Goal: Information Seeking & Learning: Compare options

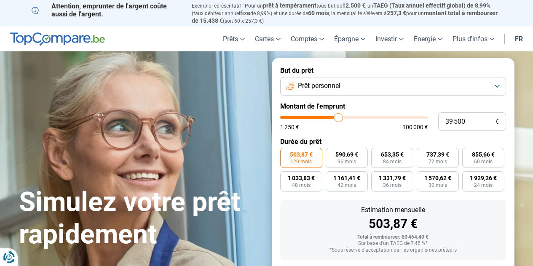
type input "39 000"
type input "39000"
type input "36 250"
type input "36250"
type input "36 000"
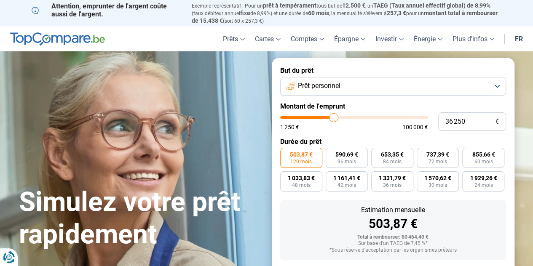
type input "36000"
type input "35 500"
type input "35500"
type input "35 250"
type input "35250"
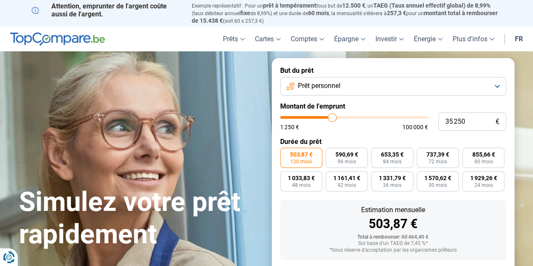
type input "35 000"
type input "35000"
type input "34 500"
type input "34500"
type input "34 250"
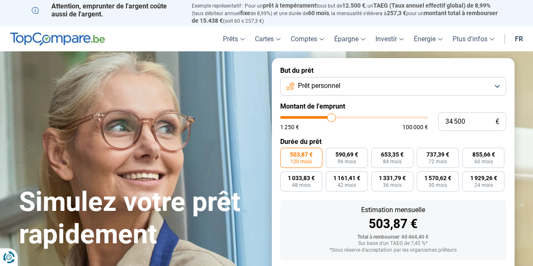
type input "34250"
type input "33 750"
type input "33750"
type input "33 500"
type input "33500"
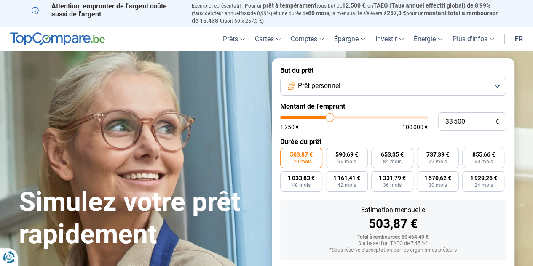
type input "33 000"
type input "33000"
type input "32 750"
type input "32750"
type input "32 500"
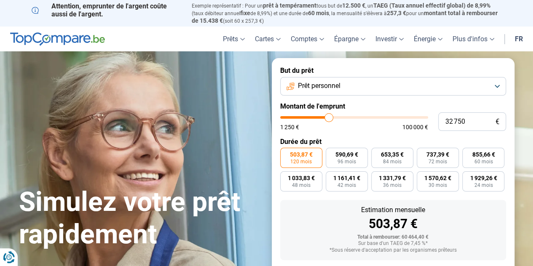
type input "32500"
type input "32 000"
type input "32000"
type input "31 500"
type input "31500"
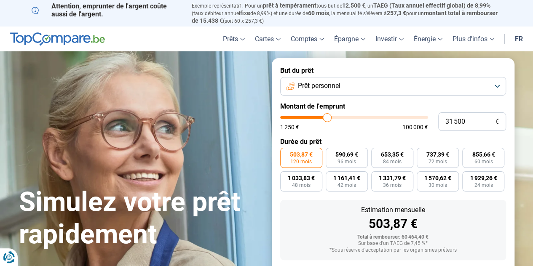
type input "31 250"
type input "31250"
type input "30 750"
type input "30750"
type input "30 500"
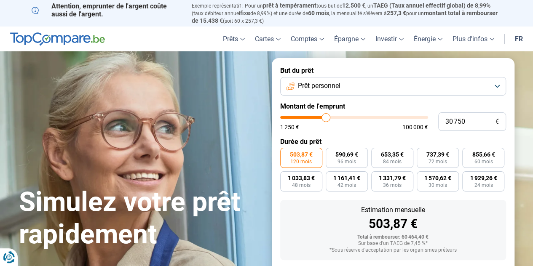
type input "30500"
type input "30 000"
type input "30000"
type input "29 750"
type input "29750"
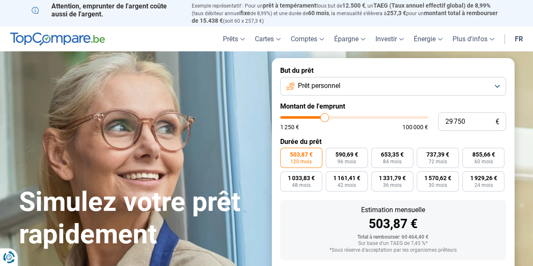
type input "29 500"
type input "29500"
type input "29 250"
type input "29250"
type input "29 000"
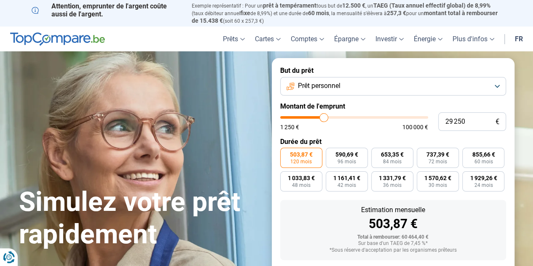
type input "29000"
type input "28 750"
type input "28750"
type input "29 000"
type input "29000"
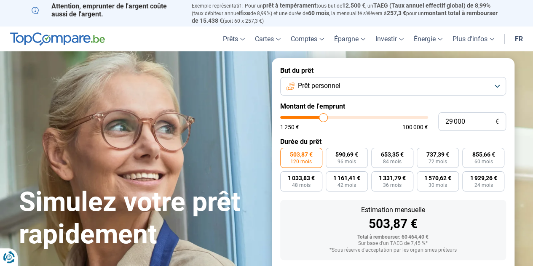
type input "29 250"
type input "29250"
type input "29 500"
type input "29500"
type input "29 750"
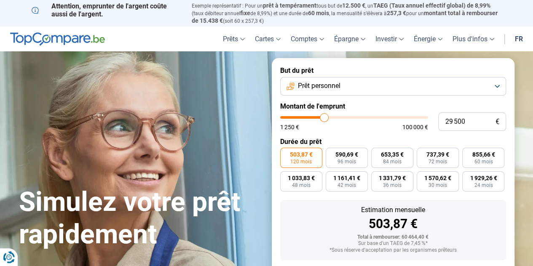
type input "29750"
type input "30 000"
type input "30000"
type input "30 250"
type input "30250"
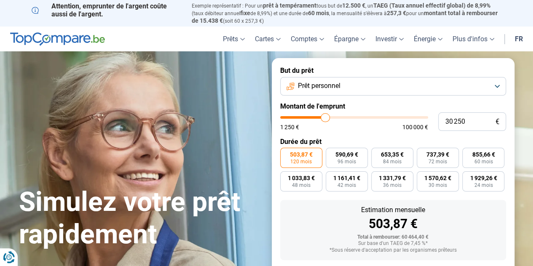
type input "30 500"
type input "30500"
type input "30 250"
type input "30250"
type input "30 000"
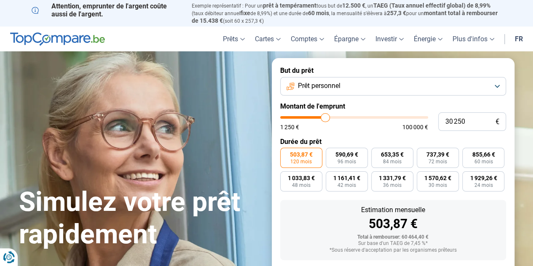
type input "30000"
type input "29 750"
type input "29750"
type input "29 500"
type input "29500"
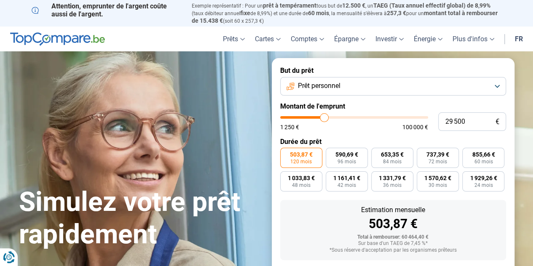
type input "29 750"
type input "29750"
type input "30 000"
type input "30000"
type input "30 250"
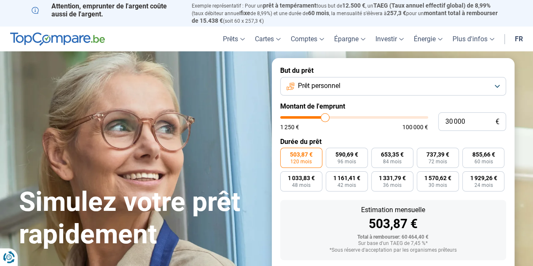
type input "30250"
type input "30 500"
type input "30500"
type input "30 750"
type input "30750"
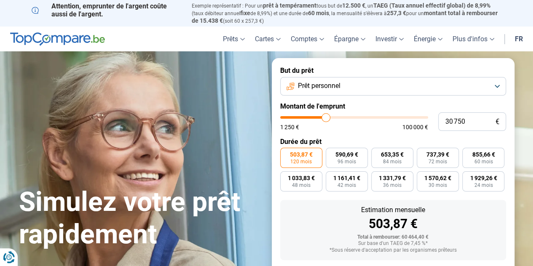
type input "30 500"
type input "30500"
type input "30 250"
type input "30250"
type input "30 000"
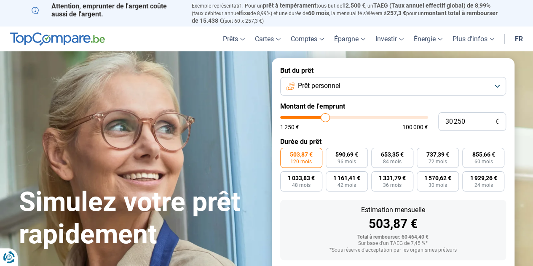
type input "30000"
type input "29 750"
type input "29750"
click at [325, 117] on input "range" at bounding box center [354, 117] width 148 height 3
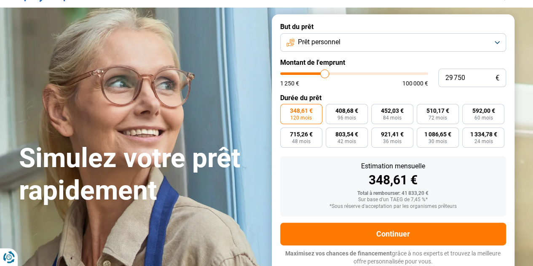
scroll to position [45, 0]
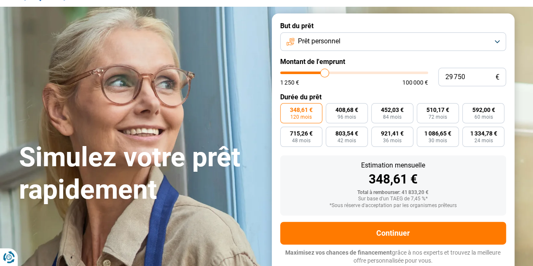
click at [325, 117] on div "348,61 € 120 mois 408,68 € 96 mois 452,03 € 84 mois 510,17 € 72 mois 592,00 € 6…" at bounding box center [393, 125] width 226 height 44
drag, startPoint x: 481, startPoint y: 80, endPoint x: 424, endPoint y: 76, distance: 57.4
click at [424, 76] on div "29 750 € 1 250 € 100 000 €" at bounding box center [393, 77] width 226 height 19
type input "3"
type input "1250"
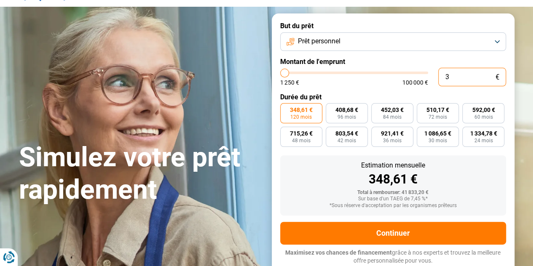
type input "30"
type input "1250"
type input "300"
type input "1250"
type input "3 000"
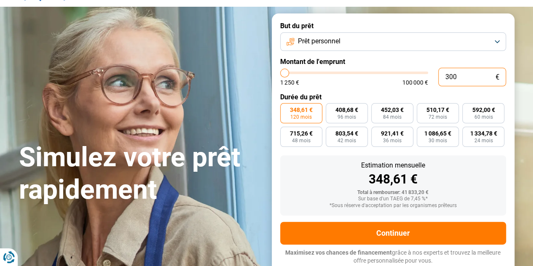
type input "3000"
type input "30 000"
type input "30000"
type input "30 000"
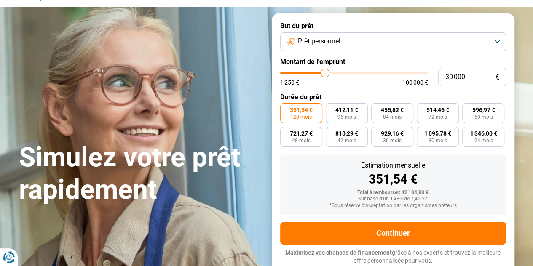
click at [374, 87] on form "But du prêt Prêt personnel Montant de l'emprunt 30 000 € 1 250 € 100 000 € Duré…" at bounding box center [393, 143] width 243 height 260
click at [386, 105] on label "455,82 € 84 mois" at bounding box center [392, 113] width 42 height 20
click at [377, 105] on input "455,82 € 84 mois" at bounding box center [373, 105] width 5 height 5
radio input "true"
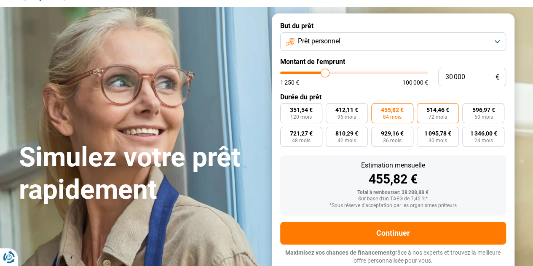
click at [448, 118] on label "514,46 € 72 mois" at bounding box center [438, 113] width 42 height 20
click at [422, 109] on input "514,46 € 72 mois" at bounding box center [419, 105] width 5 height 5
radio input "true"
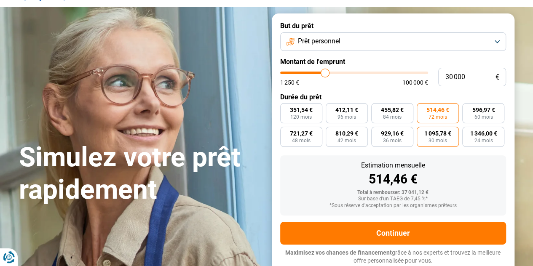
click at [448, 140] on label "1 095,78 € 30 mois" at bounding box center [438, 137] width 42 height 20
click at [422, 132] on input "1 095,78 € 30 mois" at bounding box center [419, 129] width 5 height 5
radio input "true"
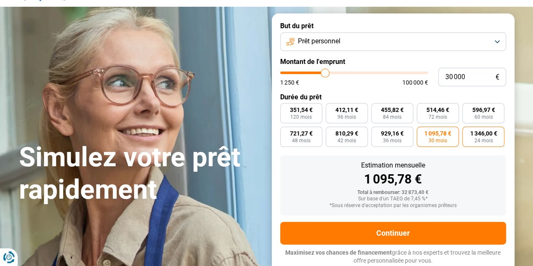
click at [496, 139] on label "1 346,00 € 24 mois" at bounding box center [483, 137] width 42 height 20
click at [468, 132] on input "1 346,00 € 24 mois" at bounding box center [464, 129] width 5 height 5
radio input "true"
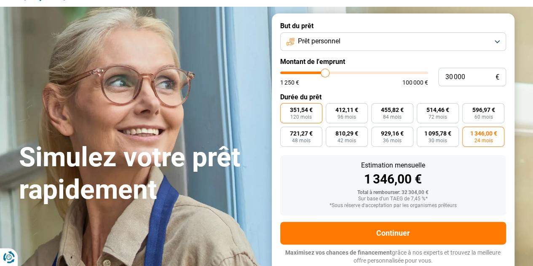
click at [309, 113] on span "351,54 €" at bounding box center [301, 110] width 23 height 6
click at [286, 109] on input "351,54 € 120 mois" at bounding box center [282, 105] width 5 height 5
radio input "true"
click at [470, 137] on span "1 346,00 €" at bounding box center [483, 134] width 27 height 6
click at [468, 132] on input "1 346,00 € 24 mois" at bounding box center [464, 129] width 5 height 5
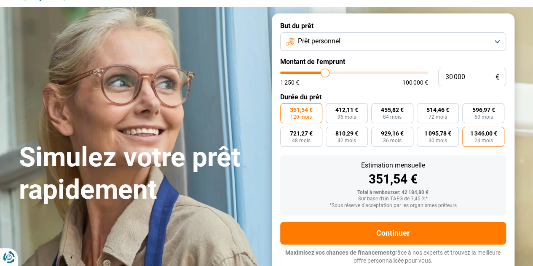
radio input "true"
click at [303, 111] on span "351,54 €" at bounding box center [301, 110] width 23 height 6
click at [286, 109] on input "351,54 € 120 mois" at bounding box center [282, 105] width 5 height 5
radio input "true"
